Goal: Find specific fact: Locate a discrete piece of known information

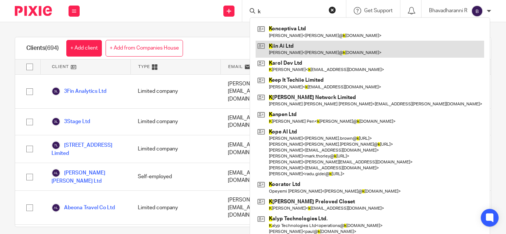
type input "k"
click at [279, 51] on link at bounding box center [369, 49] width 228 height 17
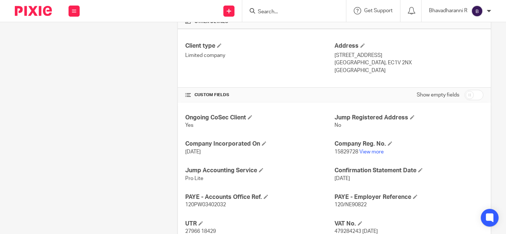
scroll to position [191, 0]
click at [348, 203] on span "120/NE90822" at bounding box center [350, 204] width 32 height 5
click at [348, 204] on span "120/NE90822" at bounding box center [350, 204] width 32 height 5
copy p "120/NE90822"
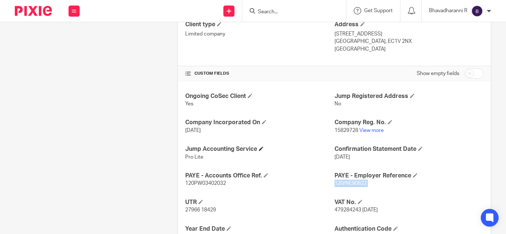
scroll to position [212, 0]
click at [192, 184] on span "120PW03402032" at bounding box center [205, 183] width 41 height 5
copy span "120PW03402032"
